Goal: Task Accomplishment & Management: Use online tool/utility

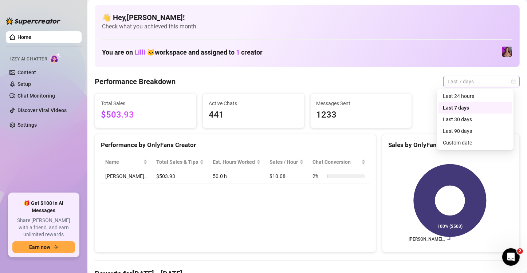
click at [465, 79] on span "Last 7 days" at bounding box center [481, 81] width 68 height 11
click at [451, 101] on div "Last 24 hours" at bounding box center [475, 96] width 74 height 12
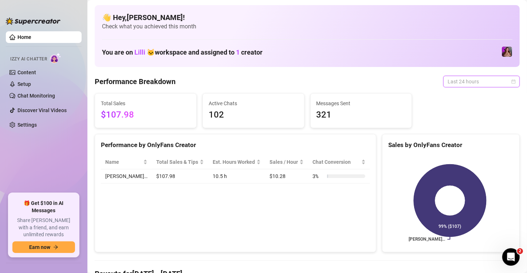
click at [478, 83] on span "Last 24 hours" at bounding box center [481, 81] width 68 height 11
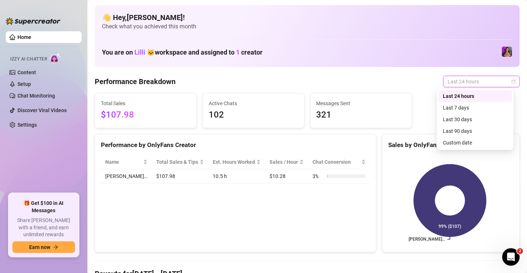
click at [456, 96] on div "Last 24 hours" at bounding box center [475, 96] width 65 height 8
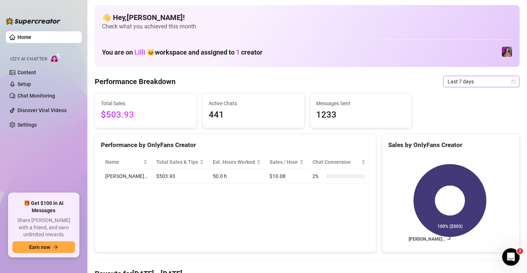
click at [457, 86] on span "Last 7 days" at bounding box center [481, 81] width 68 height 11
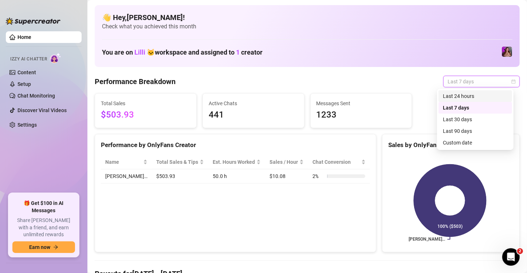
click at [455, 95] on div "Last 24 hours" at bounding box center [475, 96] width 65 height 8
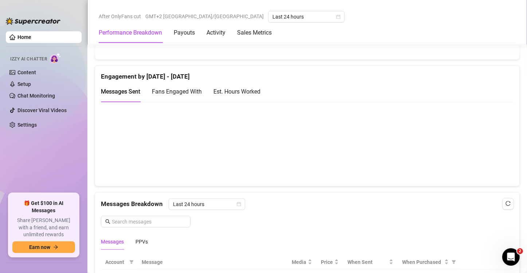
scroll to position [509, 0]
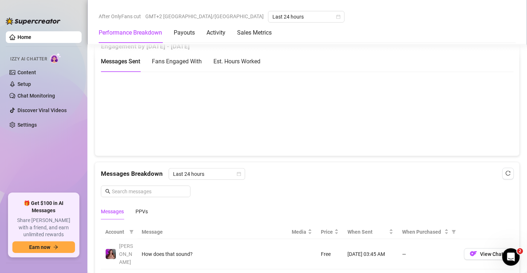
click at [3, 31] on aside "Home Izzy AI Chatter Content Setup Chat Monitoring Discover Viral Videos Settin…" at bounding box center [43, 136] width 87 height 273
